Goal: Task Accomplishment & Management: Use online tool/utility

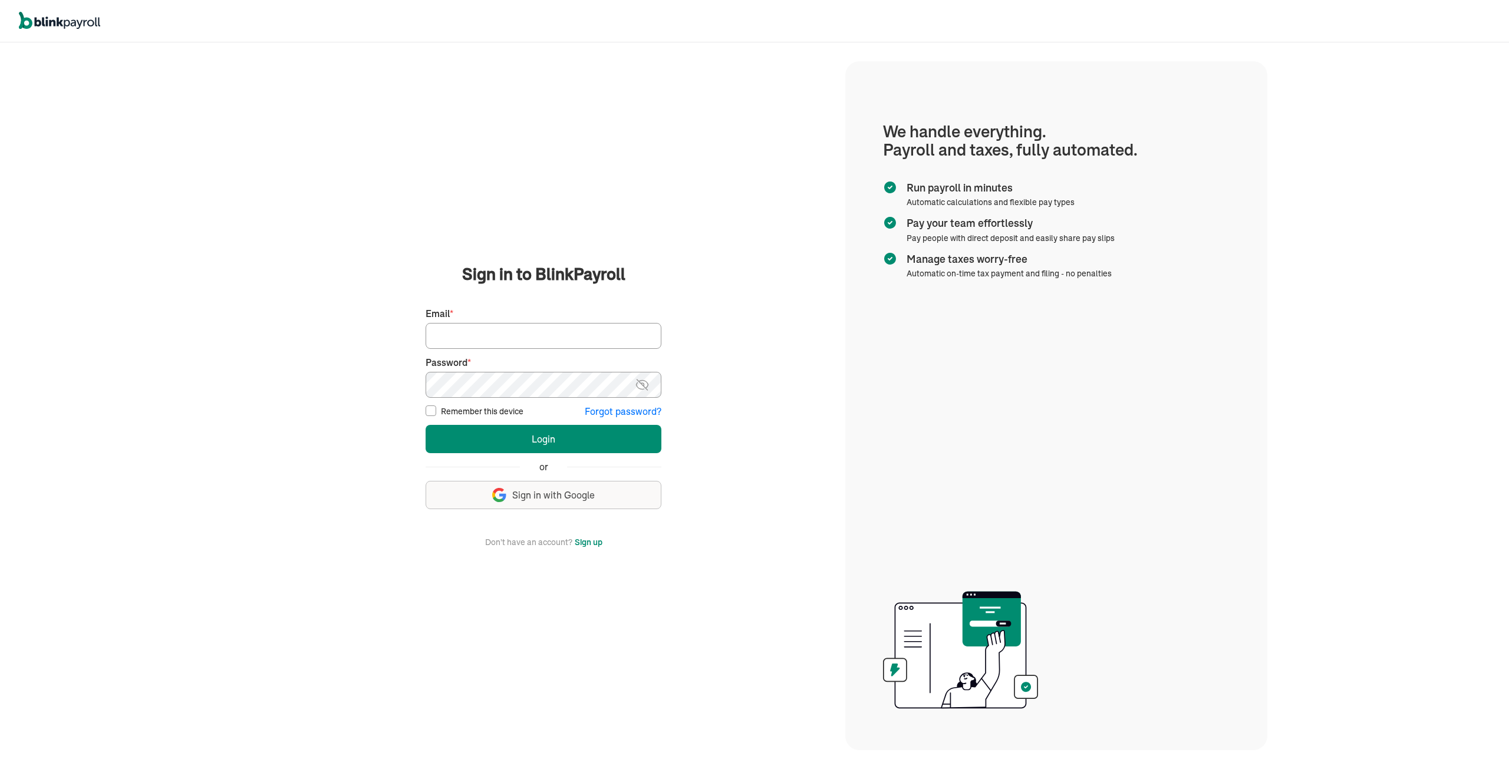
click at [470, 341] on input "Email *" at bounding box center [544, 336] width 236 height 26
type input "[EMAIL_ADDRESS][DOMAIN_NAME]"
click at [426, 425] on button "Login" at bounding box center [544, 439] width 236 height 28
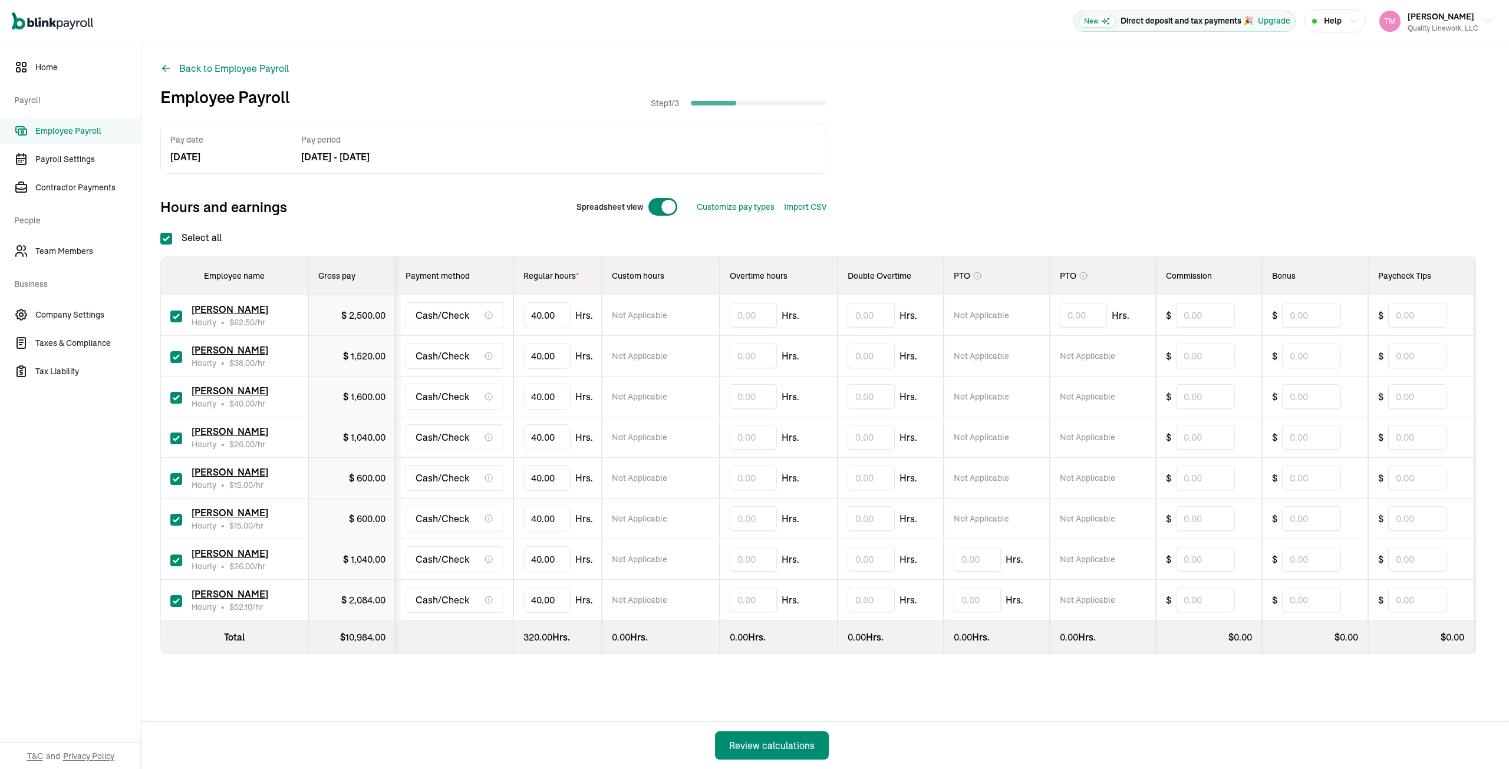
click at [174, 355] on input "checkbox" at bounding box center [176, 357] width 12 height 12
checkbox input "false"
type input "0.00"
click at [736, 433] on input "text" at bounding box center [753, 437] width 47 height 25
type input "9.16"
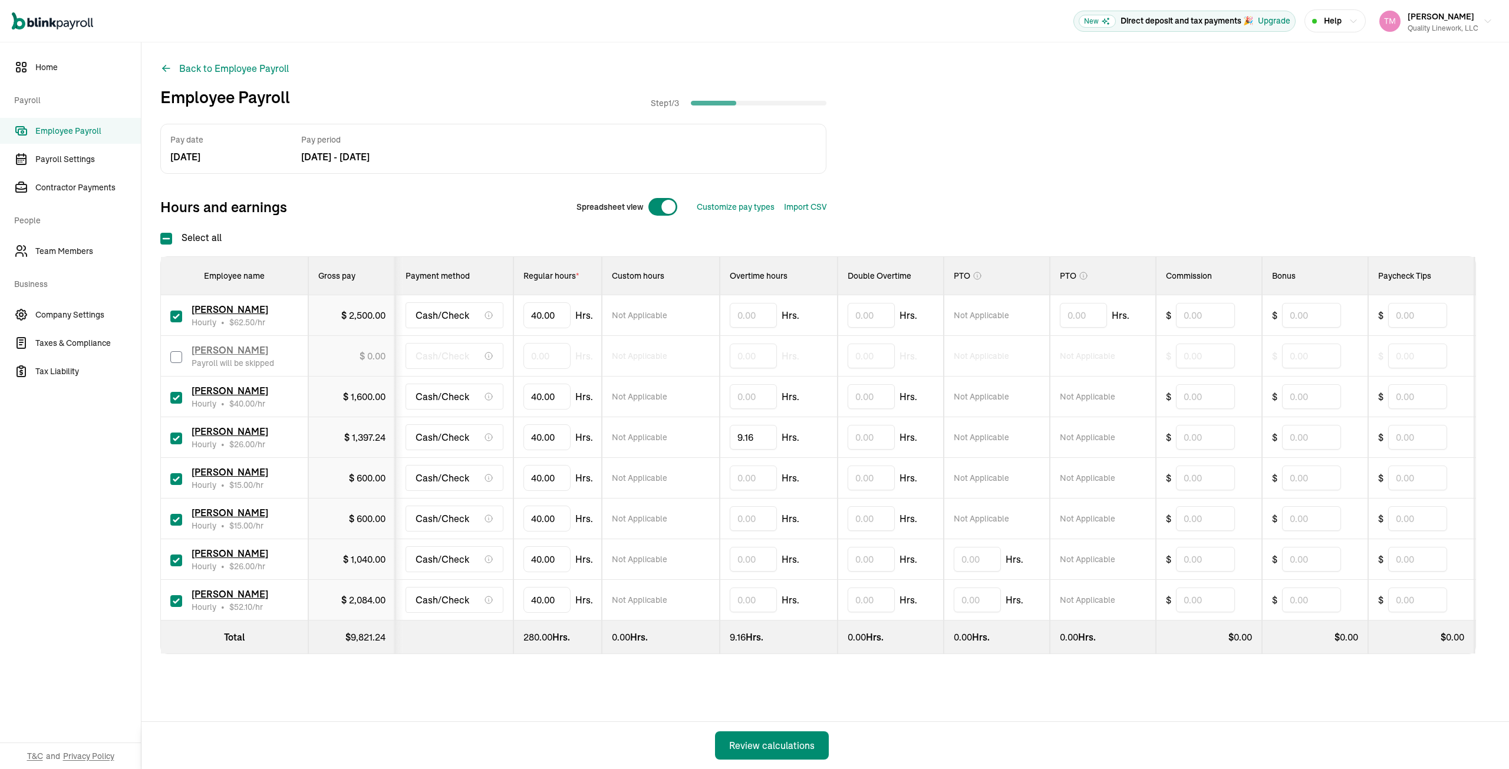
click at [177, 519] on input "checkbox" at bounding box center [176, 520] width 12 height 12
checkbox input "false"
type input "0.00"
click at [740, 557] on input "text" at bounding box center [753, 559] width 47 height 25
type input "14.00"
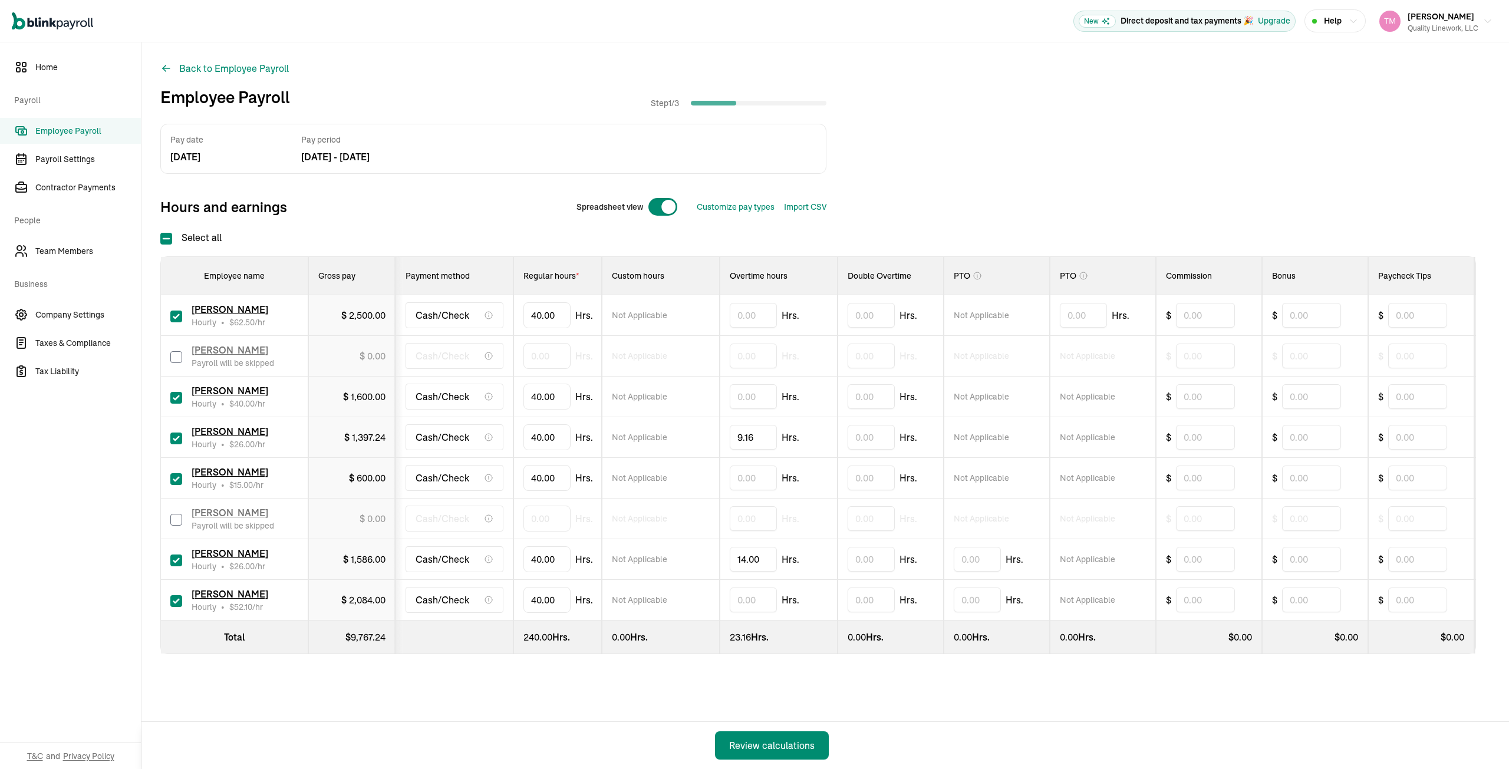
click at [867, 698] on div "Pay date [DATE] Pay period [DATE] - [DATE] Hours and earnings Spreadsheet view …" at bounding box center [825, 413] width 1330 height 578
click at [770, 746] on div "Review calculations" at bounding box center [771, 746] width 85 height 14
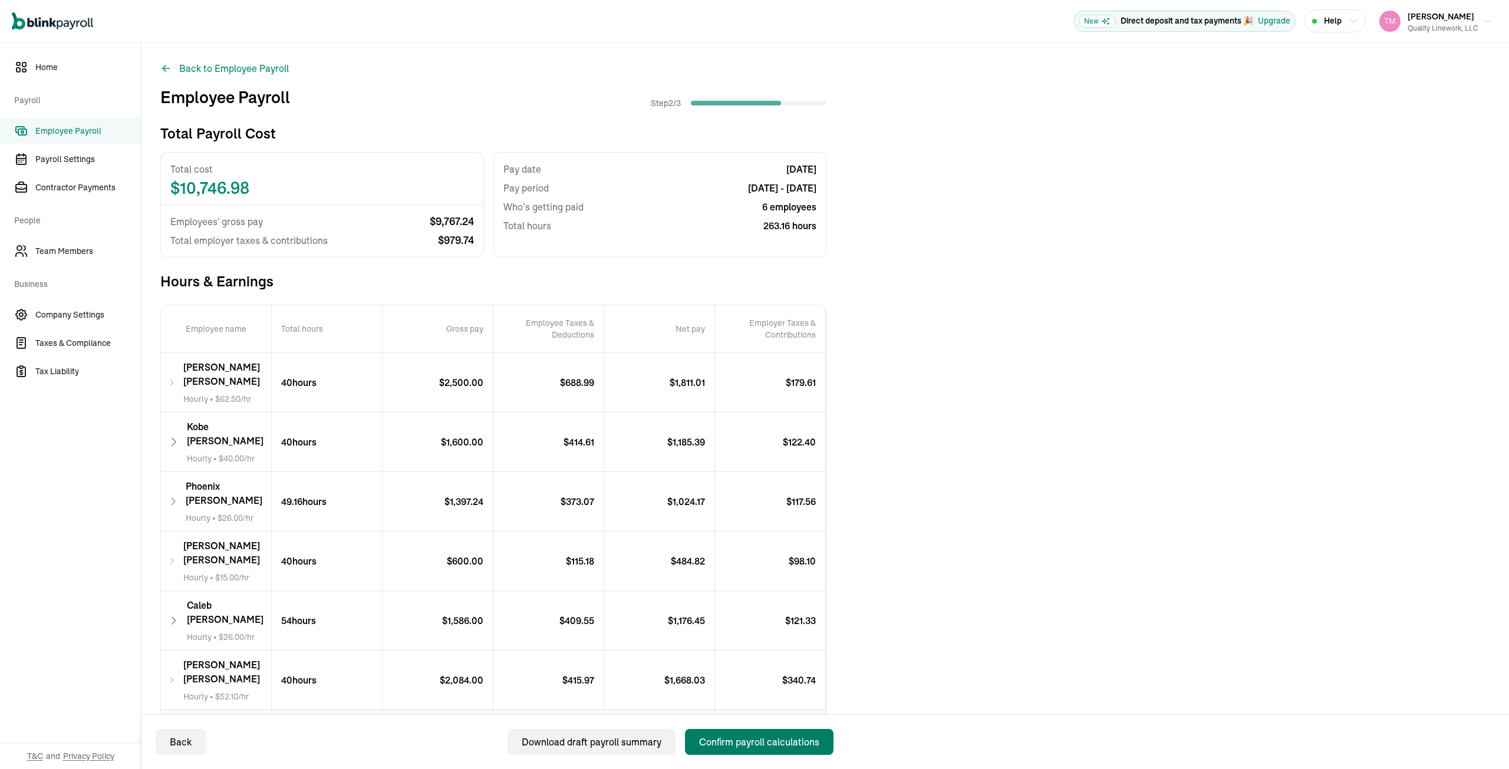
click at [755, 742] on div "Confirm payroll calculations" at bounding box center [759, 742] width 120 height 14
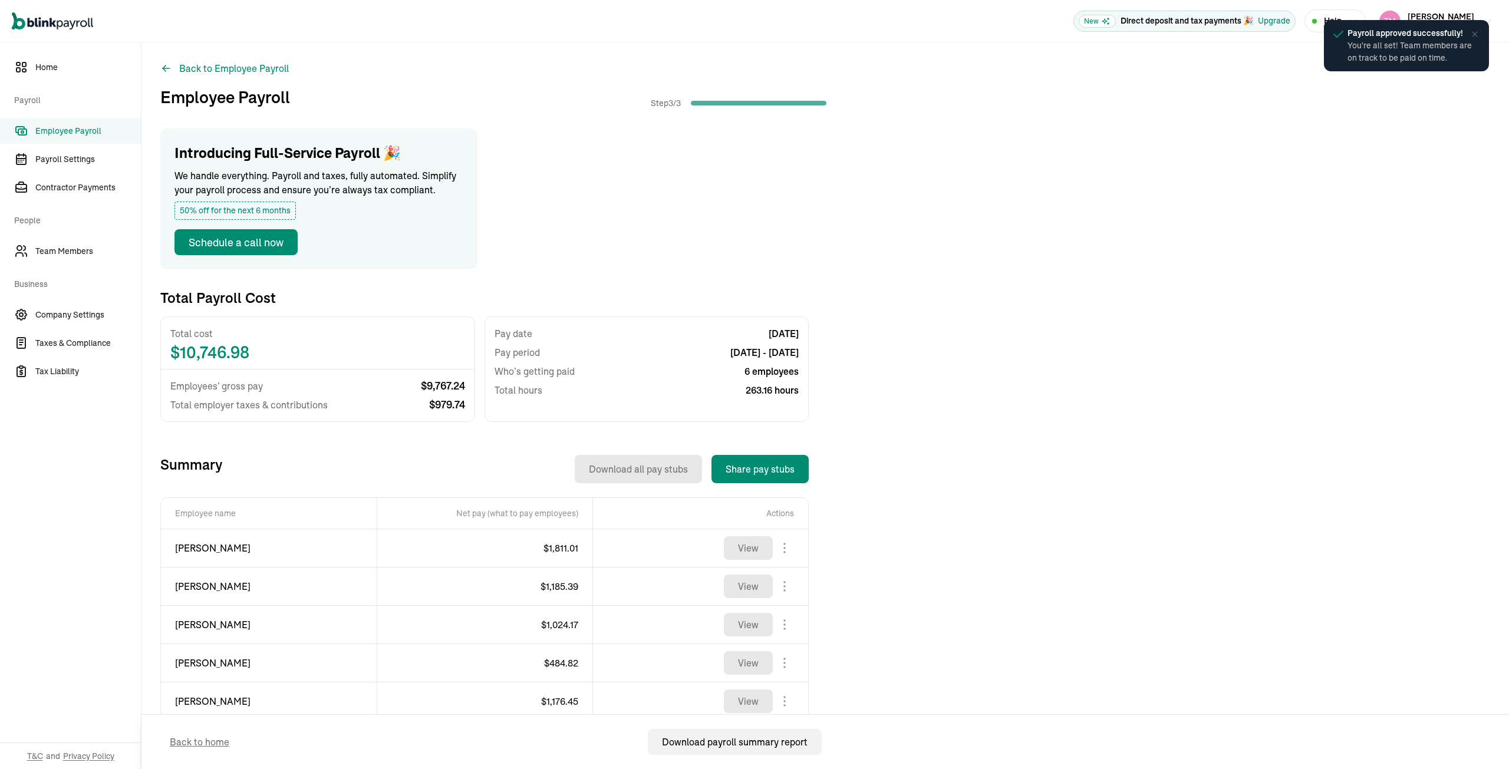
click at [1476, 34] on icon at bounding box center [1475, 33] width 5 height 5
click at [1483, 20] on icon "button" at bounding box center [1487, 21] width 9 height 9
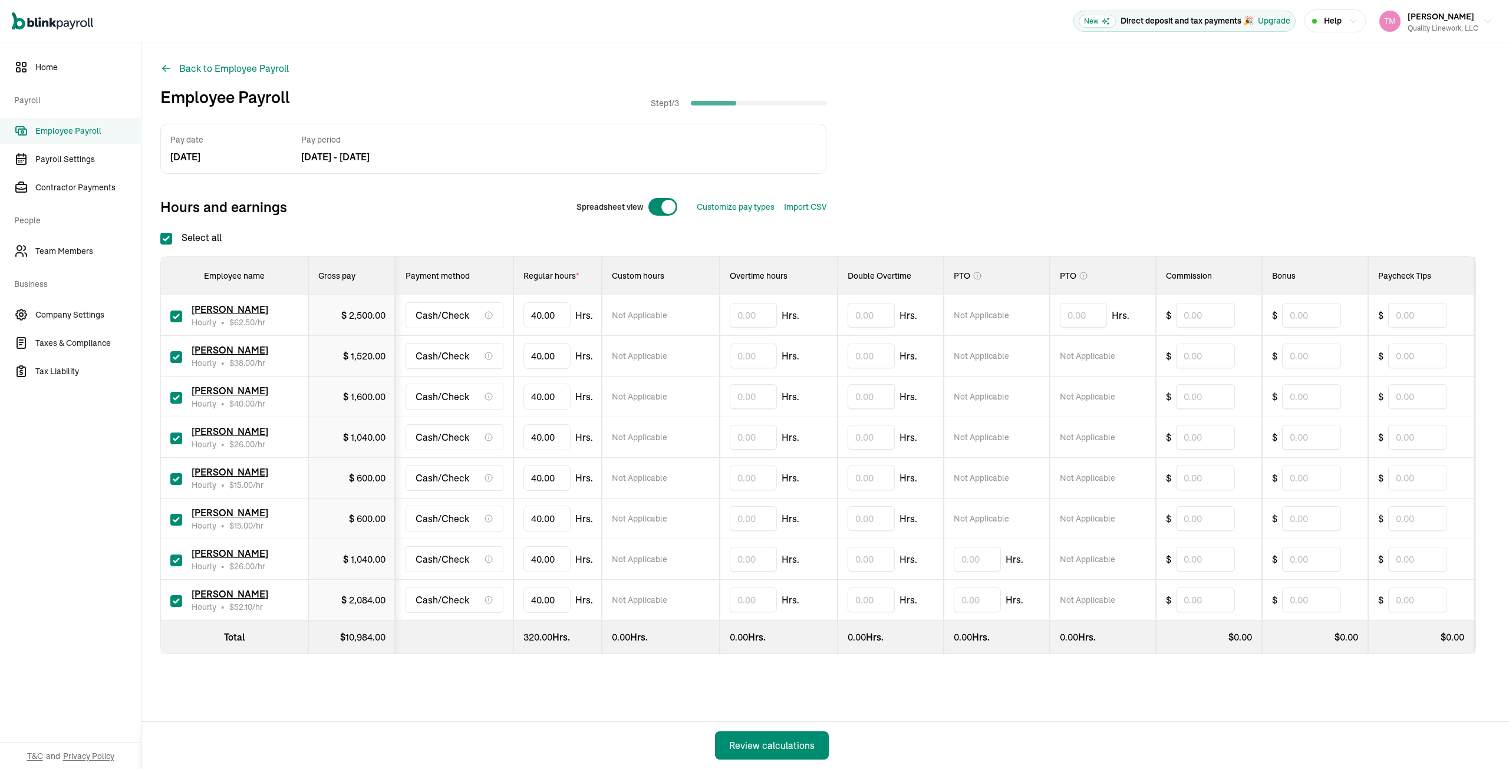
click at [174, 355] on input "checkbox" at bounding box center [176, 357] width 12 height 12
checkbox input "false"
type input "0.00"
click at [736, 433] on input "text" at bounding box center [753, 437] width 47 height 25
type input "9.16"
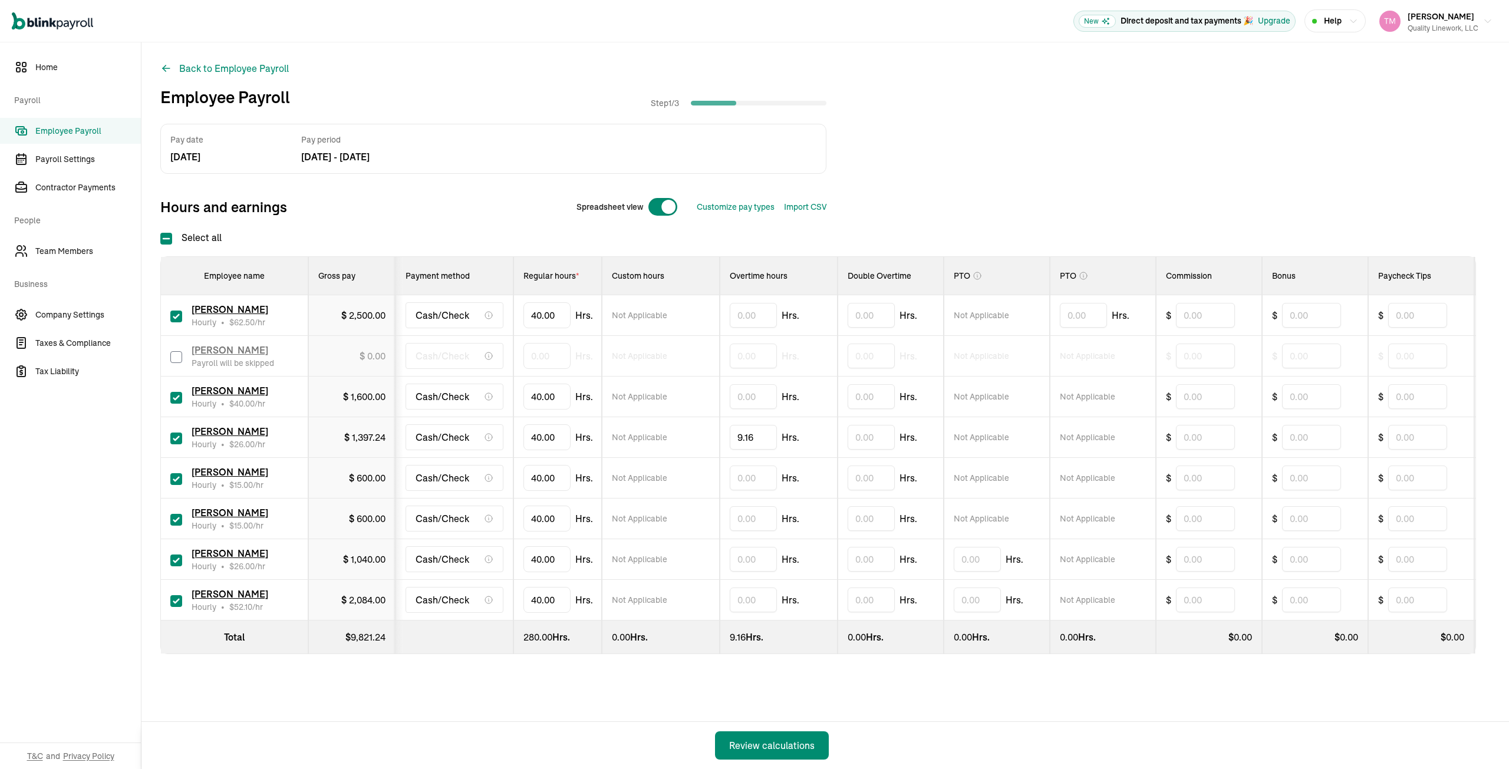
click at [177, 519] on input "checkbox" at bounding box center [176, 520] width 12 height 12
checkbox input "false"
type input "0.00"
click at [740, 557] on input "text" at bounding box center [753, 559] width 47 height 25
type input "14.00"
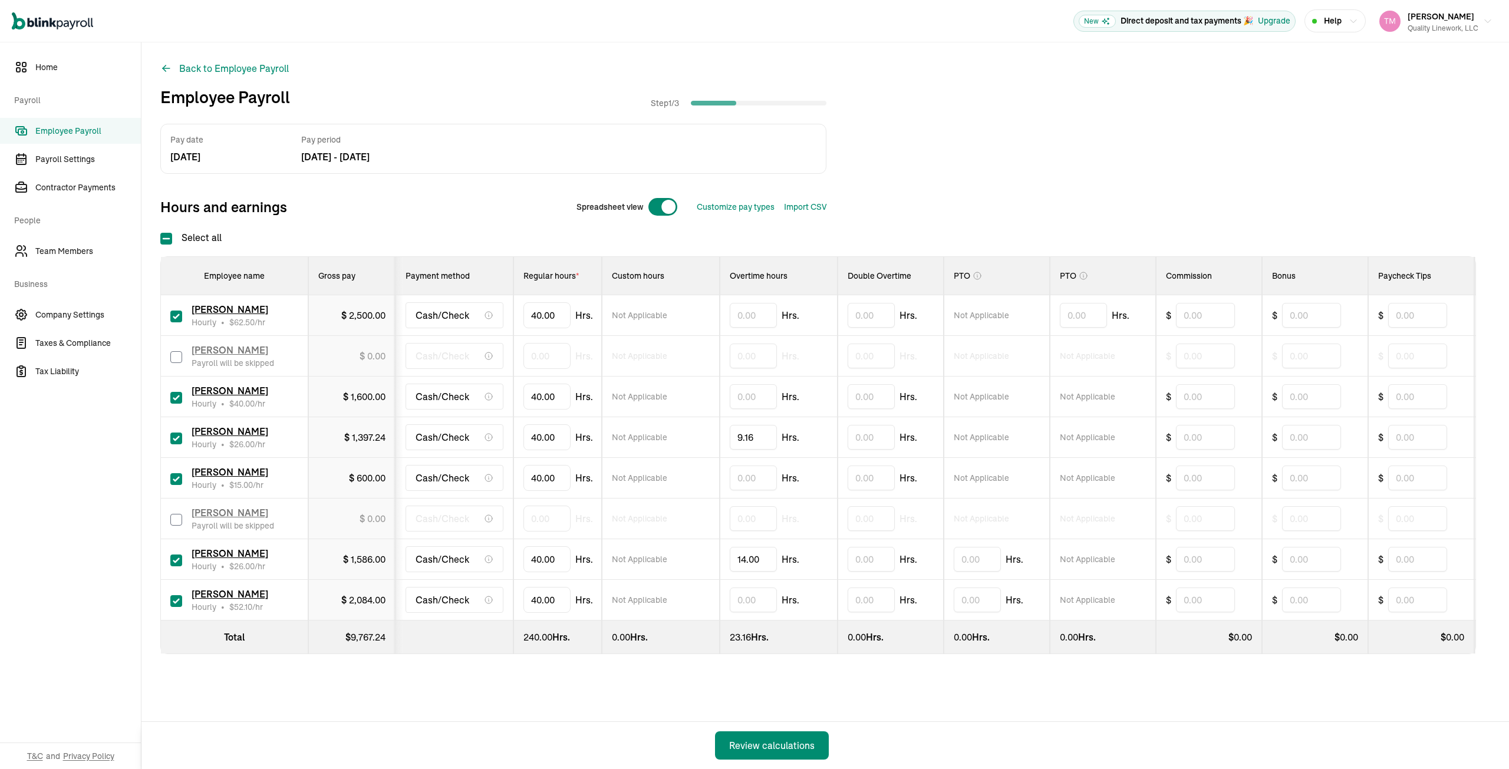
click at [867, 698] on div "Pay date [DATE] Pay period [DATE] - [DATE] Hours and earnings Spreadsheet view …" at bounding box center [825, 413] width 1330 height 578
click at [770, 746] on div "Review calculations" at bounding box center [771, 746] width 85 height 14
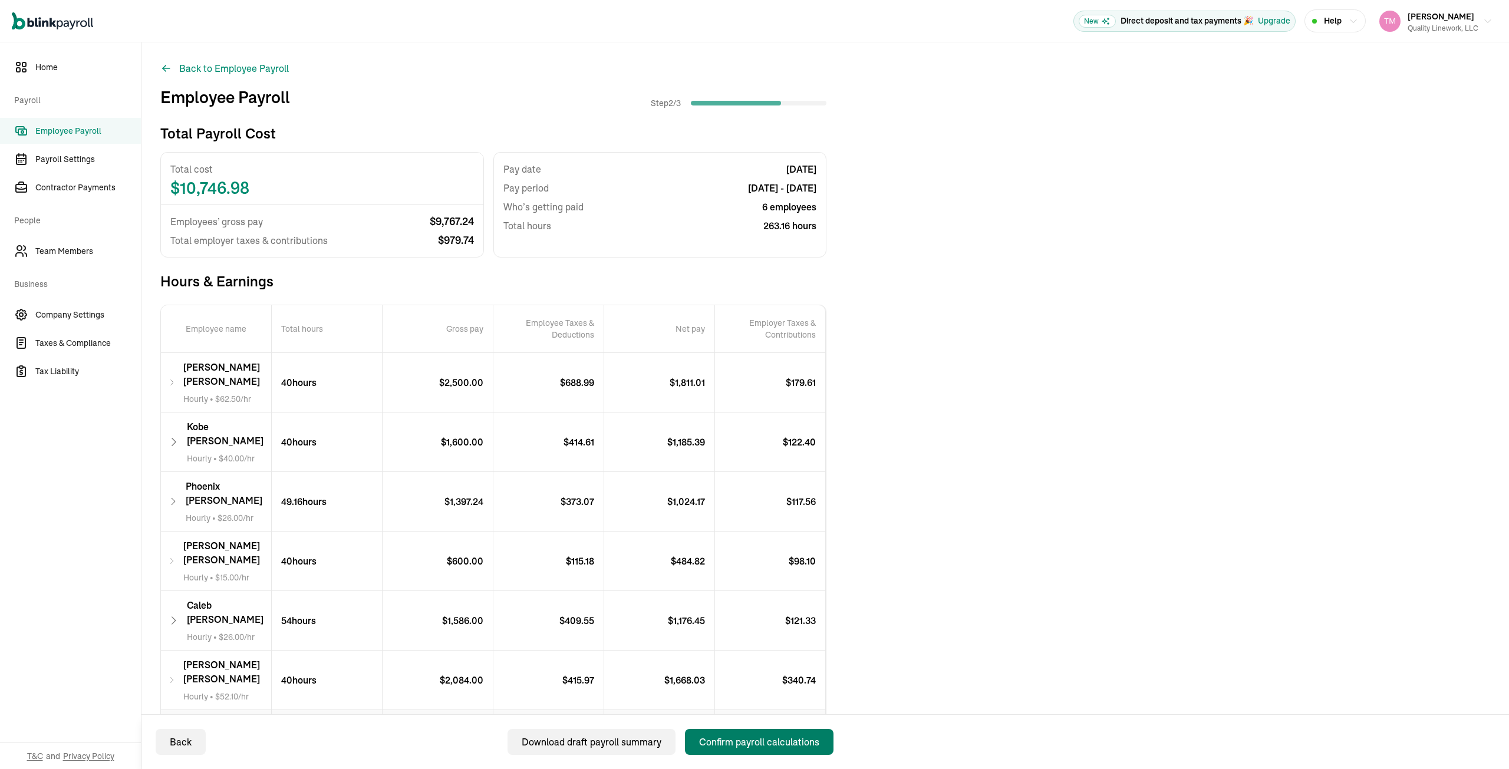
click at [755, 742] on div "Confirm payroll calculations" at bounding box center [759, 742] width 120 height 14
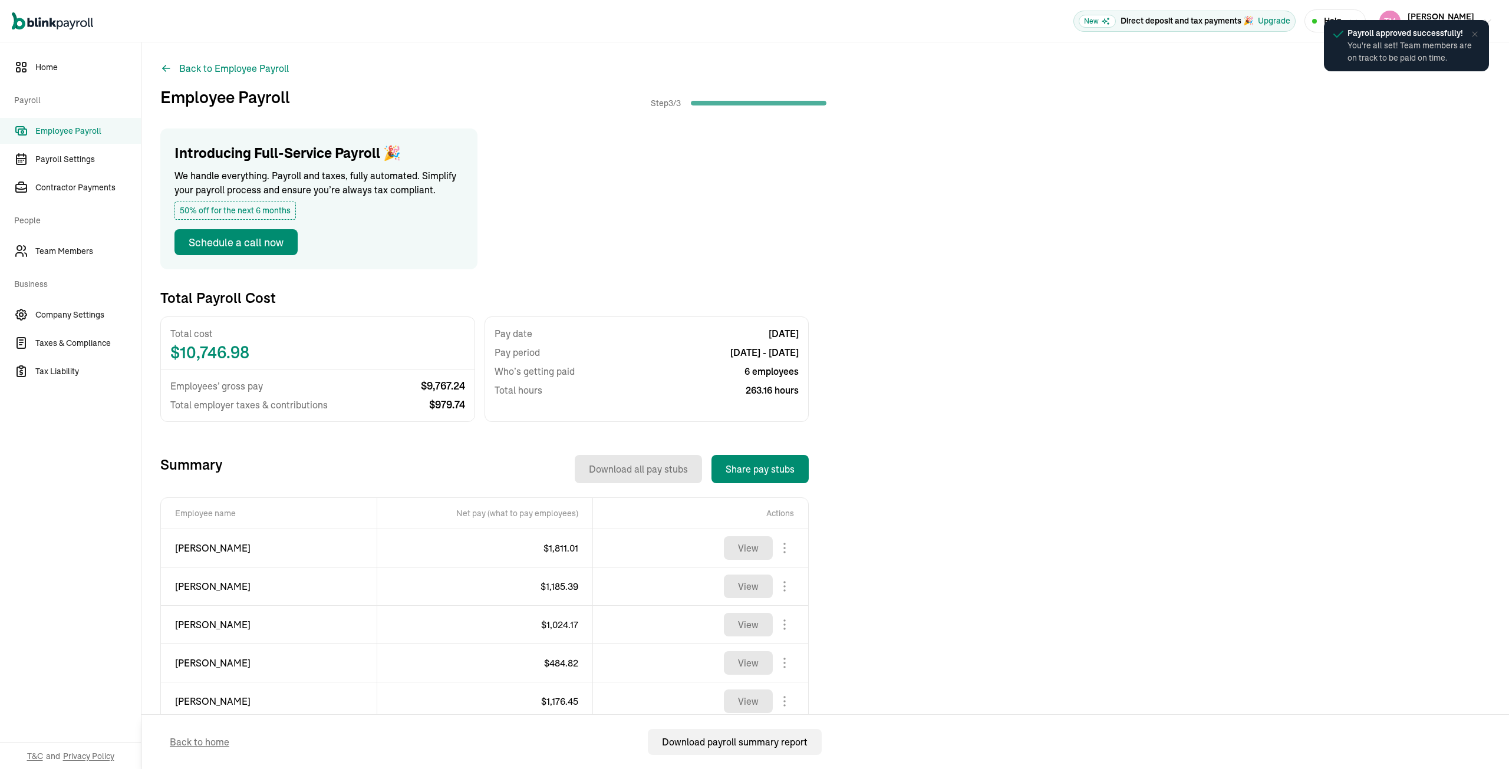
click at [1476, 34] on icon at bounding box center [1475, 33] width 5 height 5
click at [1483, 20] on icon "button" at bounding box center [1487, 21] width 9 height 9
